Goal: Check status: Check status

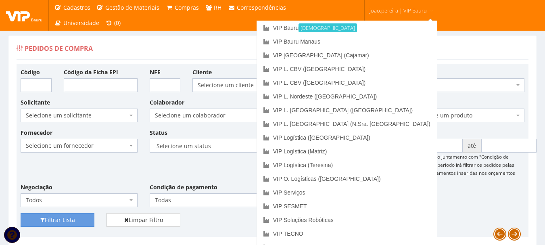
scroll to position [40, 0]
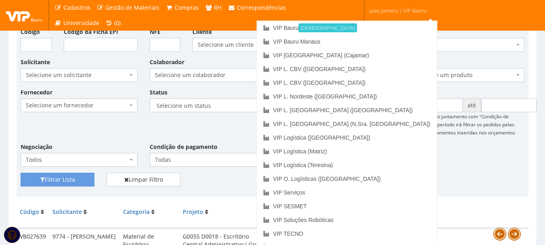
click at [404, 7] on span "joao.pereira | VIP Bauru" at bounding box center [397, 10] width 57 height 8
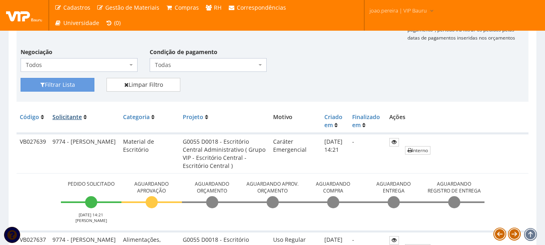
scroll to position [121, 0]
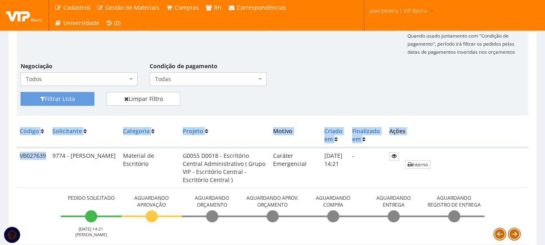
drag, startPoint x: 46, startPoint y: 155, endPoint x: 0, endPoint y: 156, distance: 45.2
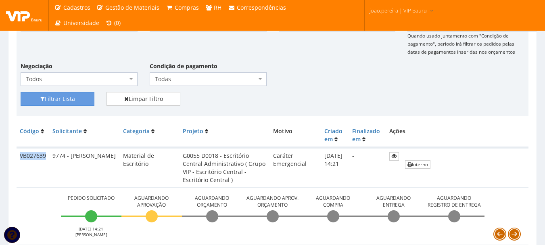
drag, startPoint x: 21, startPoint y: 155, endPoint x: 45, endPoint y: 156, distance: 24.6
click at [45, 156] on td "VB027639" at bounding box center [33, 168] width 33 height 40
copy td "VB027639"
